Goal: Task Accomplishment & Management: Use online tool/utility

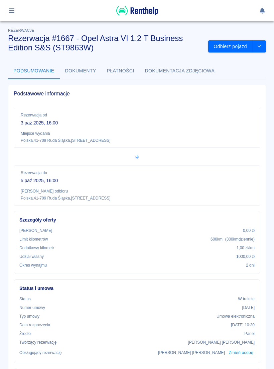
click at [12, 7] on button "button" at bounding box center [11, 10] width 13 height 11
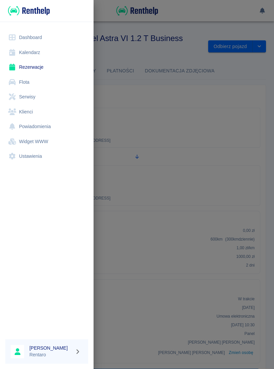
click at [39, 56] on link "Kalendarz" at bounding box center [46, 52] width 83 height 15
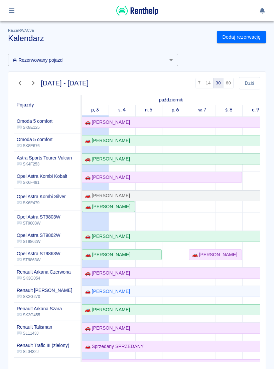
scroll to position [145, 0]
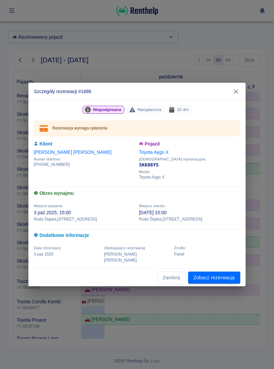
click at [217, 275] on link "Zobacz rezerwację" at bounding box center [214, 278] width 52 height 12
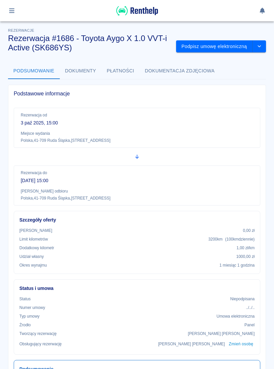
click at [222, 46] on button "Podpisz umowę elektroniczną" at bounding box center [214, 46] width 76 height 12
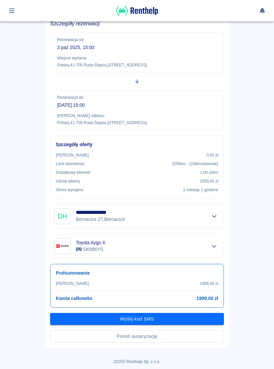
click at [175, 336] on button "Pomiń autoryzację" at bounding box center [137, 337] width 174 height 12
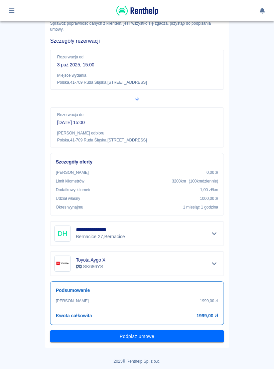
click at [174, 337] on button "Podpisz umowę" at bounding box center [137, 337] width 174 height 12
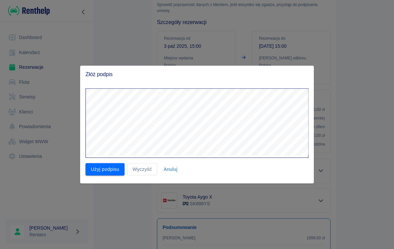
click at [108, 168] on button "Użyj podpisu" at bounding box center [104, 169] width 39 height 12
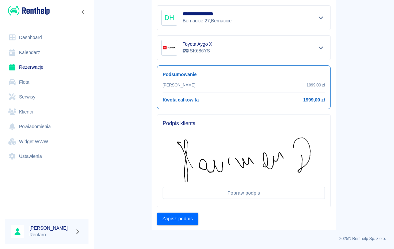
click at [186, 218] on button "Zapisz podpis" at bounding box center [177, 219] width 41 height 12
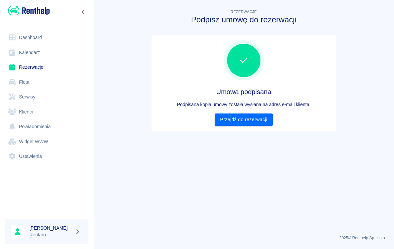
click at [256, 122] on link "Przejdź do rezerwacji" at bounding box center [244, 120] width 58 height 12
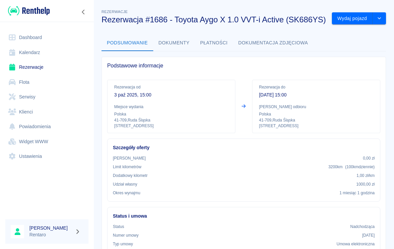
click at [273, 25] on button "Wydaj pojazd" at bounding box center [352, 18] width 41 height 12
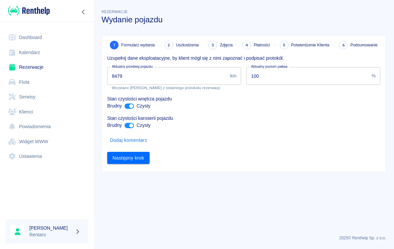
click at [169, 73] on input "8479" at bounding box center [167, 76] width 120 height 18
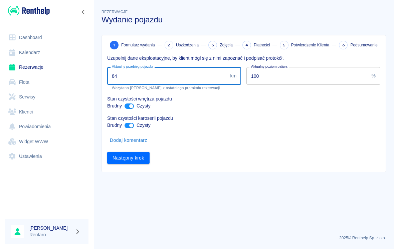
type input "8"
type input "17321"
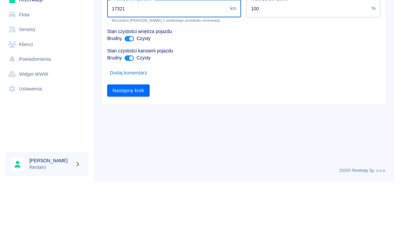
click at [137, 152] on button "Następny krok" at bounding box center [128, 158] width 42 height 12
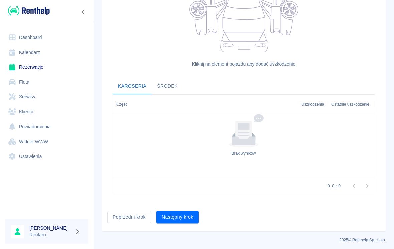
scroll to position [165, 0]
click at [190, 220] on button "Następny krok" at bounding box center [177, 217] width 42 height 12
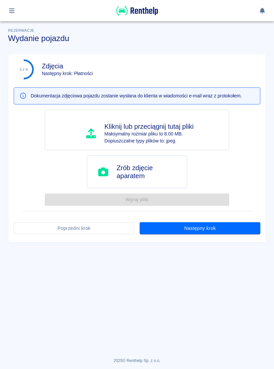
click at [166, 131] on p "Maksymalny rozmiar pliku to 8.00 MB." at bounding box center [149, 134] width 89 height 7
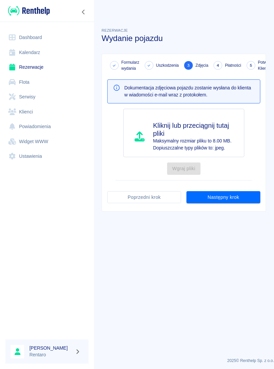
type input "C:\fakepath\image.jpg"
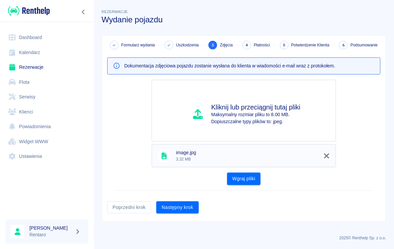
click at [270, 111] on h4 "Kliknij lub przeciągnij tutaj pliki" at bounding box center [255, 107] width 89 height 8
type input "C:\fakepath\image.jpg"
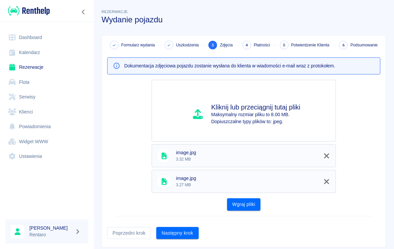
click at [273, 118] on p "Maksymalny rozmiar pliku to 8.00 MB." at bounding box center [255, 114] width 89 height 7
type input "C:\fakepath\image.jpg"
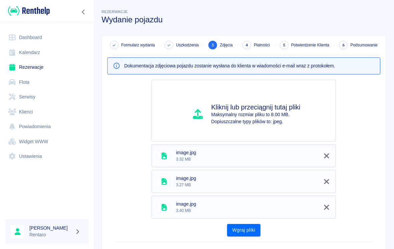
click at [273, 118] on p "Maksymalny rozmiar pliku to 8.00 MB." at bounding box center [255, 114] width 89 height 7
type input "C:\fakepath\image.jpg"
click at [268, 116] on p "Maksymalny rozmiar pliku to 8.00 MB." at bounding box center [255, 114] width 89 height 7
type input "C:\fakepath\image.jpg"
click at [273, 99] on div "Kliknij lub przeciągnij tutaj pliki Maksymalny rozmiar pliku to 8.00 MB. Dopius…" at bounding box center [244, 111] width 184 height 62
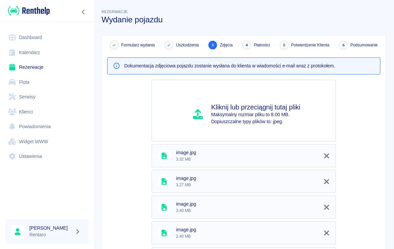
type input "C:\fakepath\image.jpg"
click at [267, 118] on p "Dopiuszczalne typy plików to: jpeg." at bounding box center [255, 121] width 89 height 7
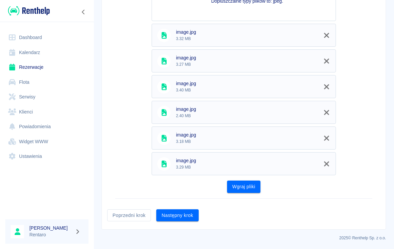
scroll to position [120, 0]
click at [250, 185] on button "Wgraj pliki" at bounding box center [244, 187] width 34 height 12
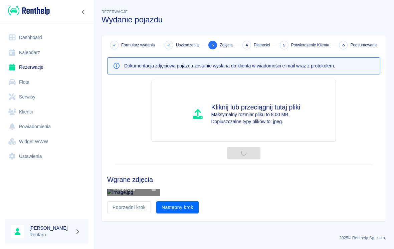
scroll to position [24, 0]
click at [196, 214] on button "Następny krok" at bounding box center [177, 207] width 42 height 12
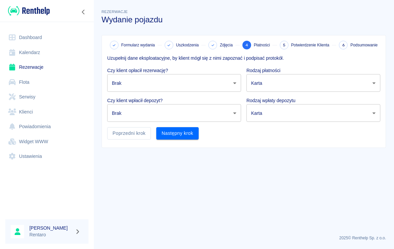
scroll to position [0, 0]
click at [204, 80] on body "Używamy plików Cookies, by zapewnić Ci najlepsze możliwe doświadczenie. Aby dow…" at bounding box center [197, 124] width 394 height 249
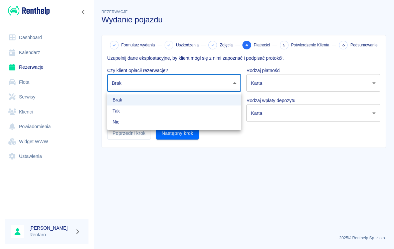
click at [175, 109] on li "Tak" at bounding box center [174, 111] width 134 height 11
type input "true"
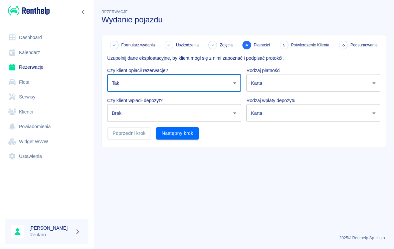
click at [192, 110] on body "Używamy plików Cookies, by zapewnić Ci najlepsze możliwe doświadczenie. Aby dow…" at bounding box center [197, 124] width 394 height 249
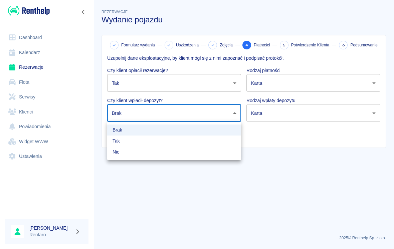
click at [175, 152] on li "Nie" at bounding box center [174, 152] width 134 height 11
type input "false"
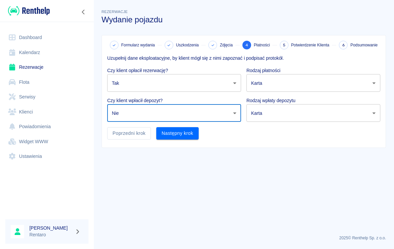
click at [272, 85] on body "Używamy plików Cookies, by zapewnić Ci najlepsze możliwe doświadczenie. Aby dow…" at bounding box center [197, 124] width 394 height 249
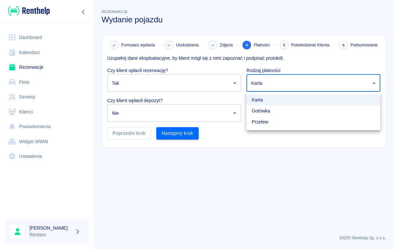
click at [273, 107] on li "Gotówka" at bounding box center [313, 111] width 134 height 11
type input "cash"
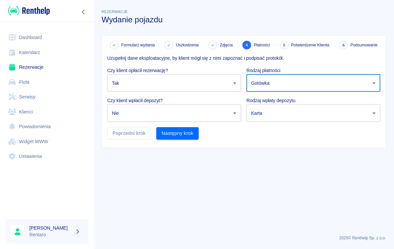
click at [188, 134] on button "Następny krok" at bounding box center [177, 133] width 42 height 12
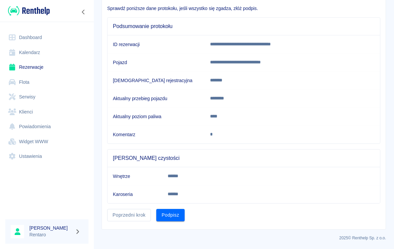
scroll to position [49, 0]
click at [176, 217] on button "Podpisz" at bounding box center [170, 215] width 28 height 12
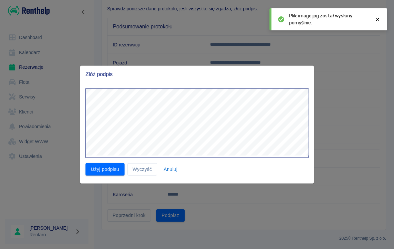
click at [102, 175] on button "Użyj podpisu" at bounding box center [104, 169] width 39 height 12
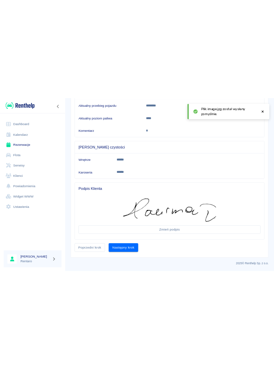
scroll to position [137, 0]
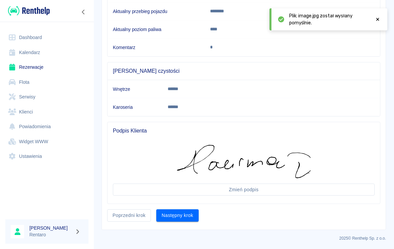
click at [185, 213] on button "Następny krok" at bounding box center [177, 215] width 42 height 12
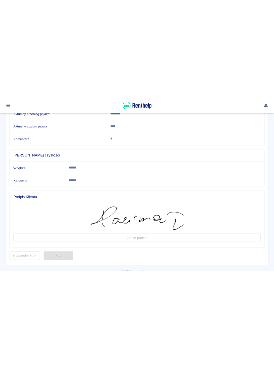
scroll to position [49, 0]
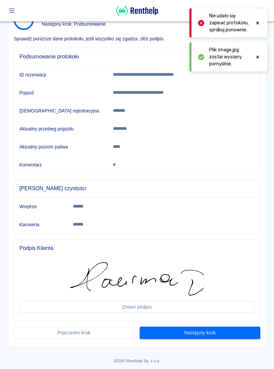
click at [231, 333] on button "Następny krok" at bounding box center [200, 333] width 121 height 12
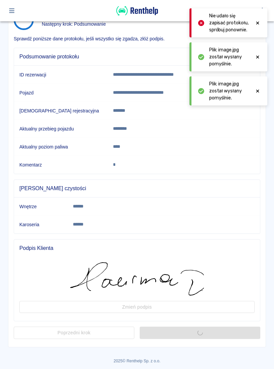
scroll to position [0, 0]
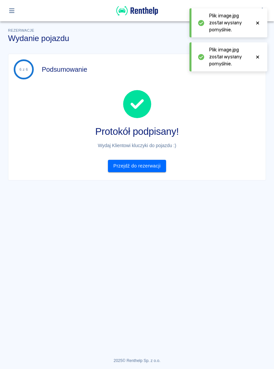
click at [136, 165] on link "Przejdź do rezerwacji" at bounding box center [137, 166] width 58 height 12
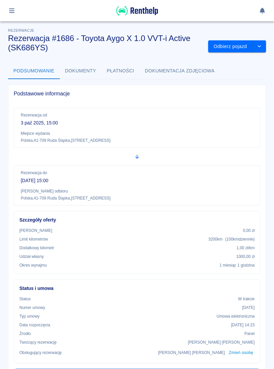
click at [13, 12] on icon "button" at bounding box center [12, 11] width 8 height 6
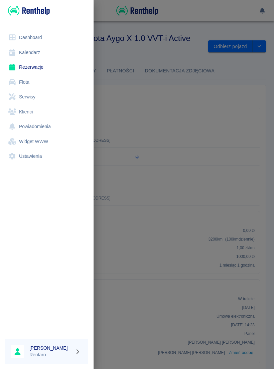
click at [25, 46] on link "Kalendarz" at bounding box center [46, 52] width 83 height 15
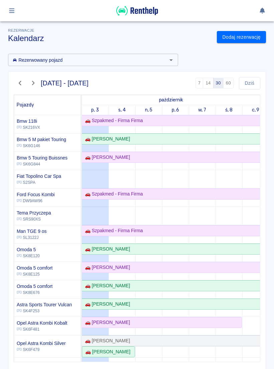
click at [16, 11] on button "button" at bounding box center [11, 10] width 13 height 11
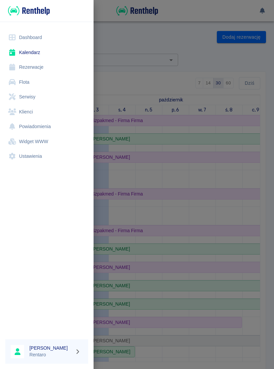
click at [27, 36] on link "Dashboard" at bounding box center [46, 37] width 83 height 15
